Goal: Check status: Check status

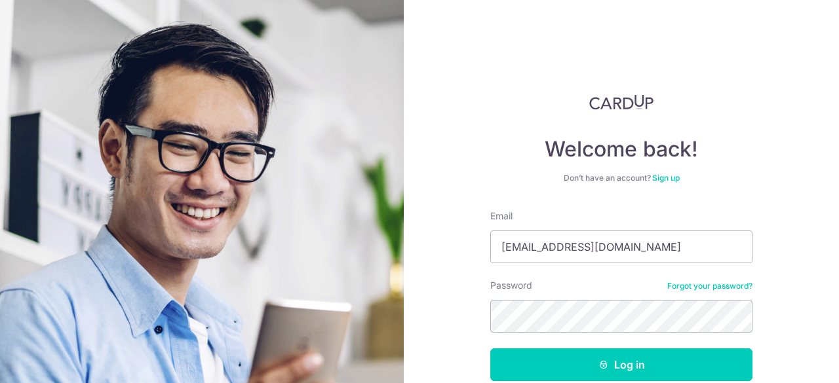
type input "[EMAIL_ADDRESS][DOMAIN_NAME]"
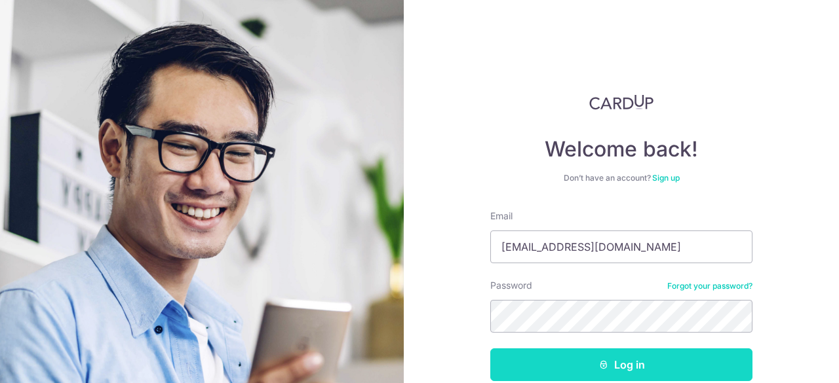
click at [697, 365] on button "Log in" at bounding box center [621, 365] width 262 height 33
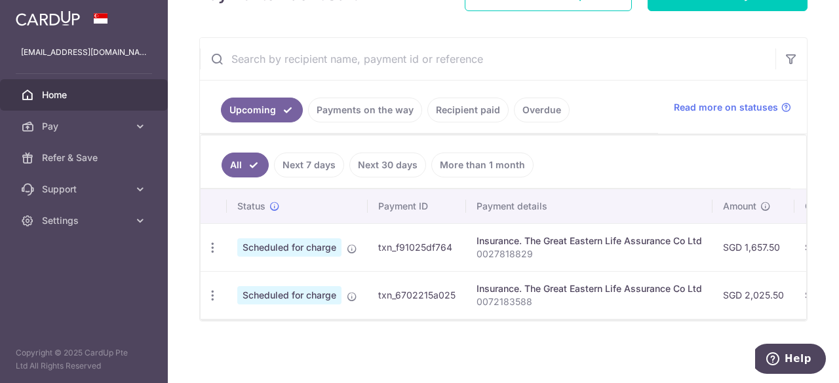
click at [292, 157] on link "Next 7 days" at bounding box center [309, 165] width 70 height 25
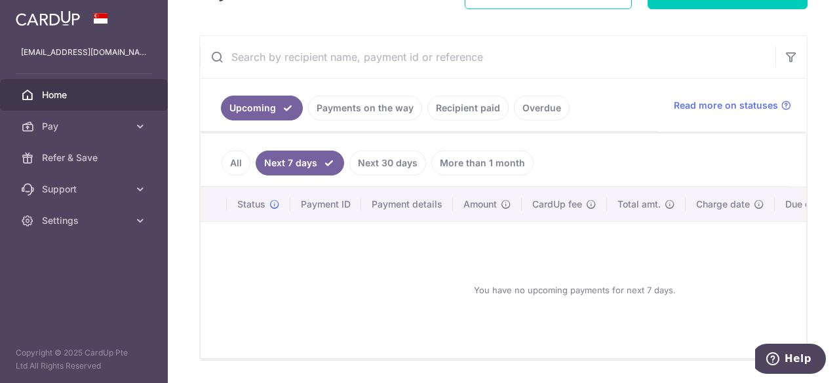
click at [233, 157] on link "All" at bounding box center [236, 163] width 29 height 25
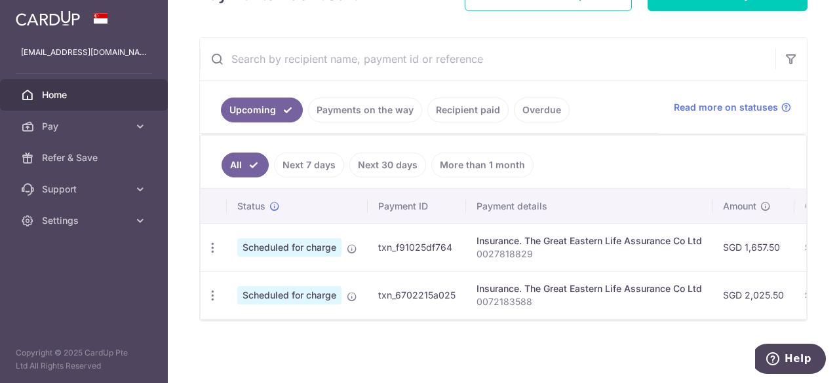
click at [342, 103] on link "Payments on the way" at bounding box center [365, 110] width 114 height 25
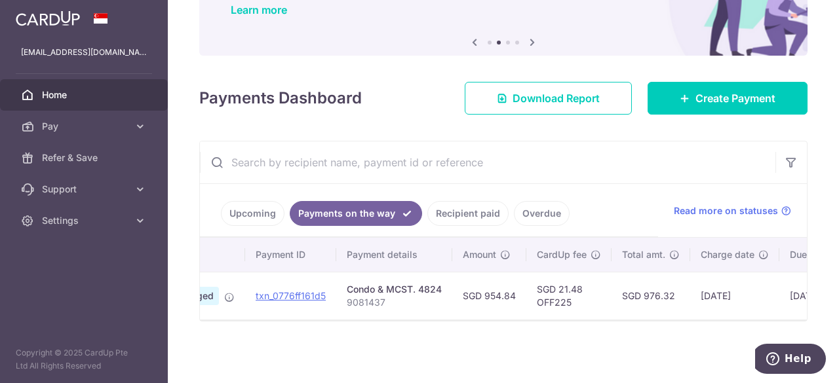
scroll to position [0, 0]
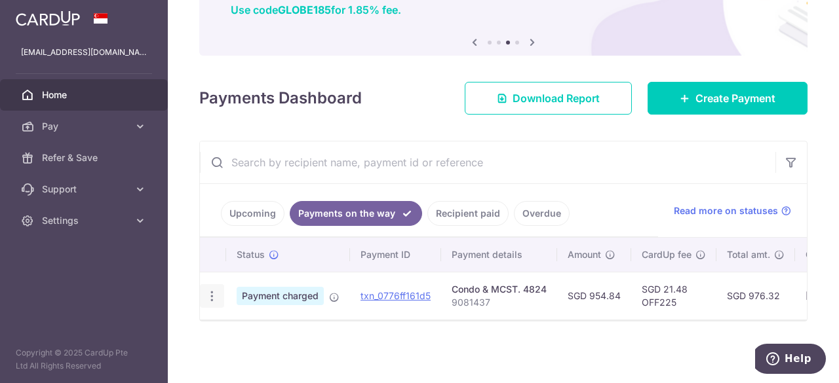
click at [209, 293] on icon "button" at bounding box center [212, 297] width 14 height 14
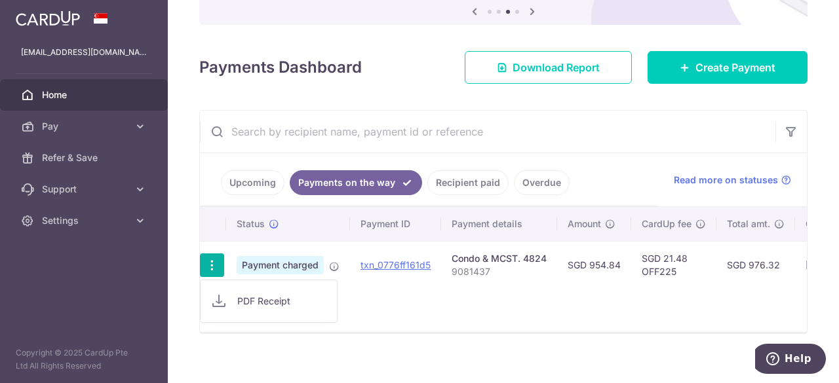
scroll to position [159, 0]
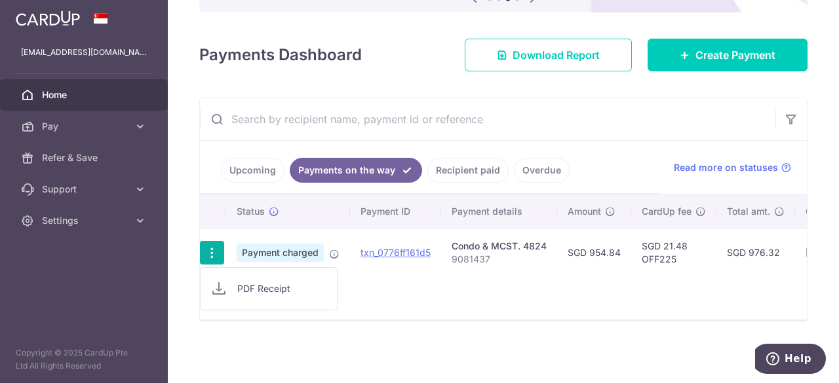
click at [419, 304] on div "Status Payment ID Payment details Amount CardUp fee Total amt. Charge date Due …" at bounding box center [503, 257] width 607 height 125
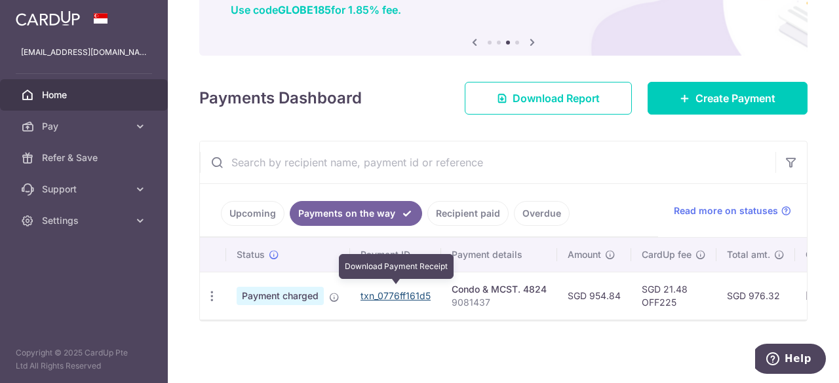
click at [387, 290] on link "txn_0776ff161d5" at bounding box center [396, 295] width 70 height 11
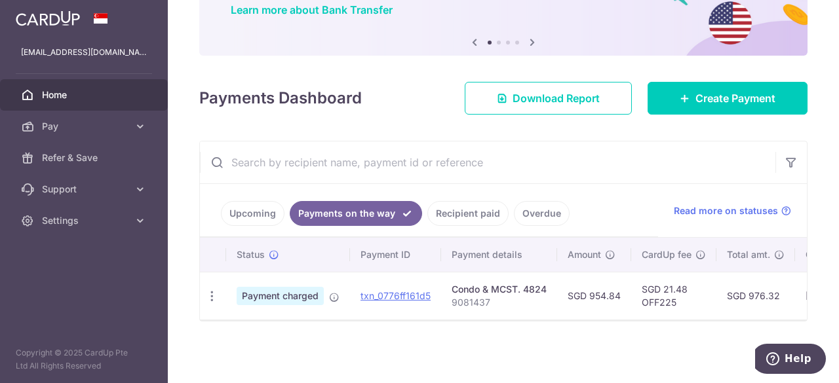
click at [543, 352] on div "× Pause Schedule Pause all future payments in this series Pause just this one p…" at bounding box center [503, 191] width 671 height 383
